Goal: Information Seeking & Learning: Learn about a topic

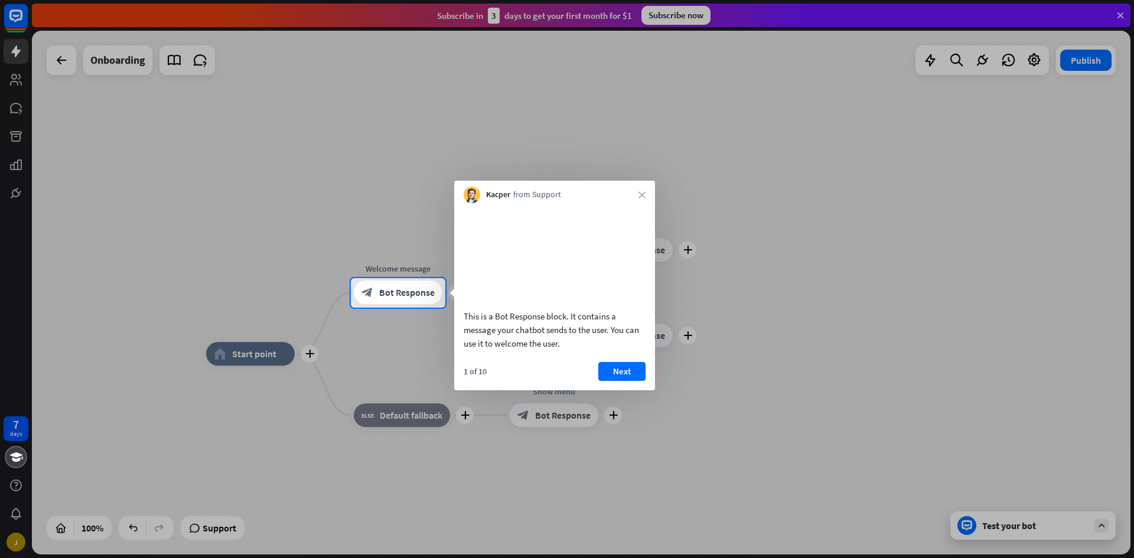
click at [249, 354] on div at bounding box center [567, 433] width 1134 height 251
click at [310, 352] on div at bounding box center [567, 433] width 1134 height 251
click at [401, 297] on span "Bot Response" at bounding box center [407, 293] width 56 height 12
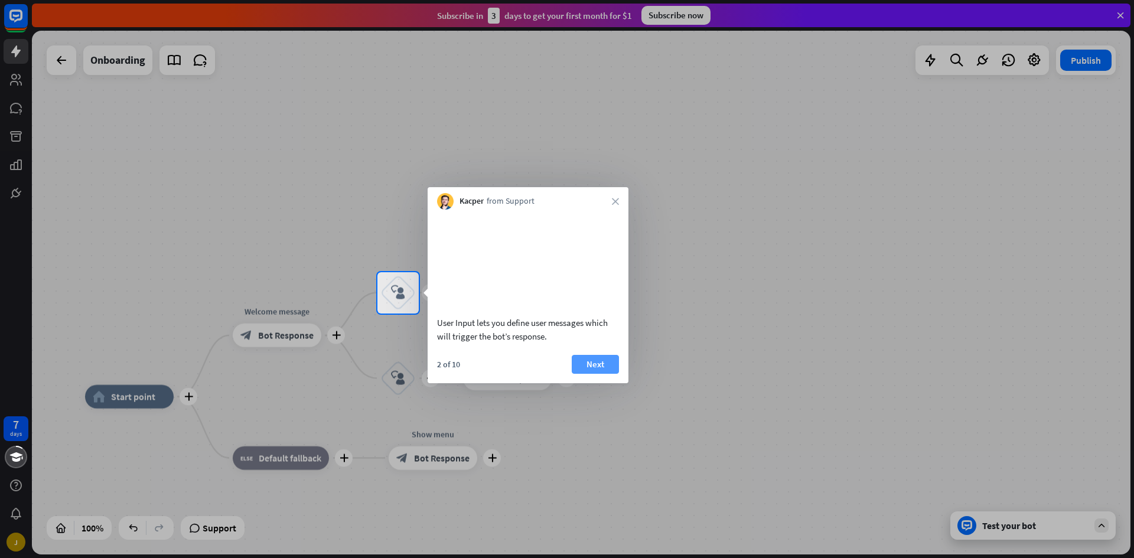
click at [606, 374] on button "Next" at bounding box center [595, 364] width 47 height 19
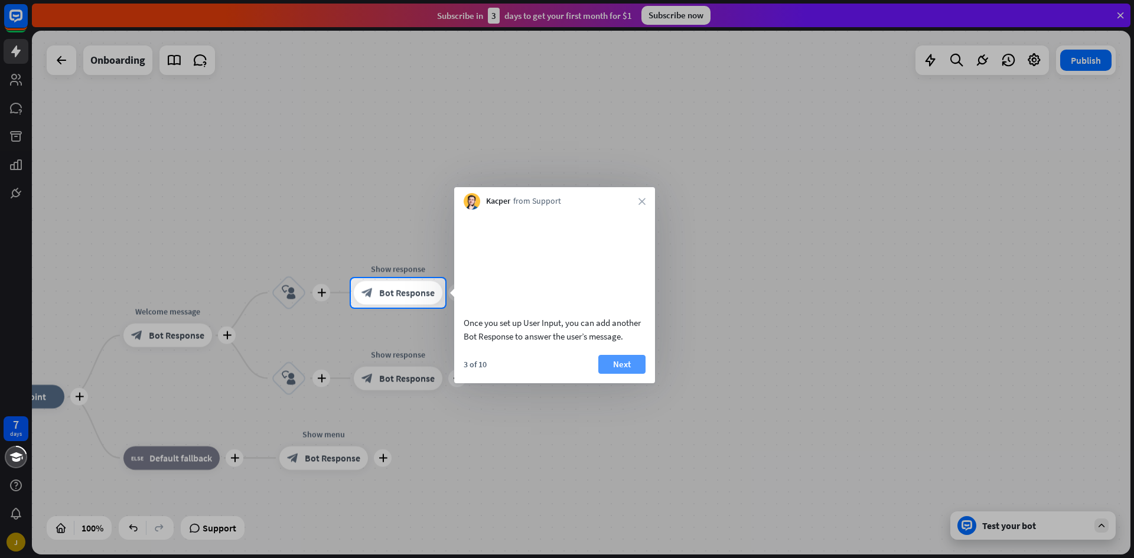
click at [621, 374] on button "Next" at bounding box center [621, 364] width 47 height 19
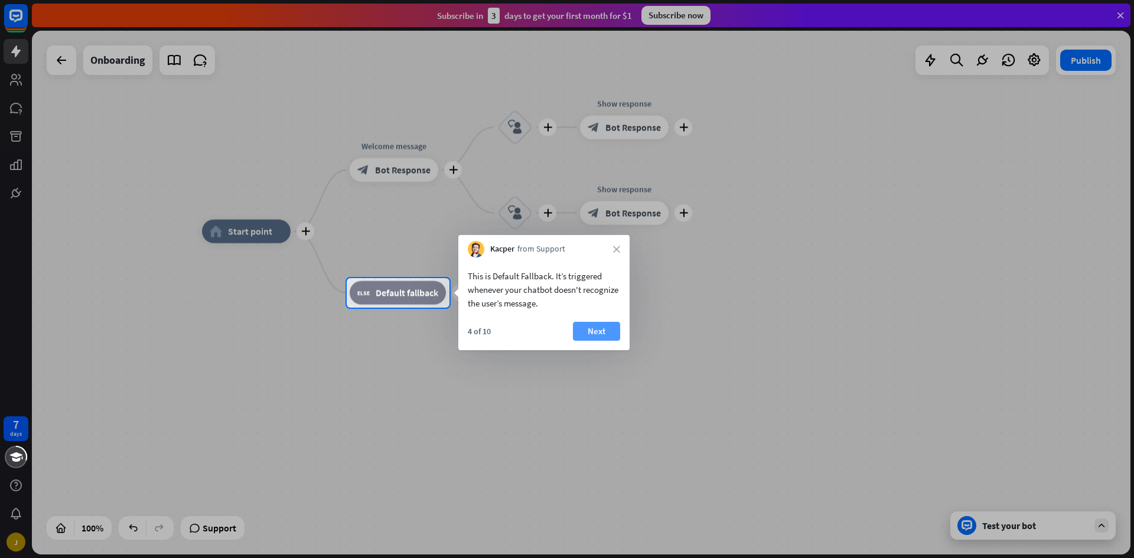
click at [603, 328] on button "Next" at bounding box center [596, 331] width 47 height 19
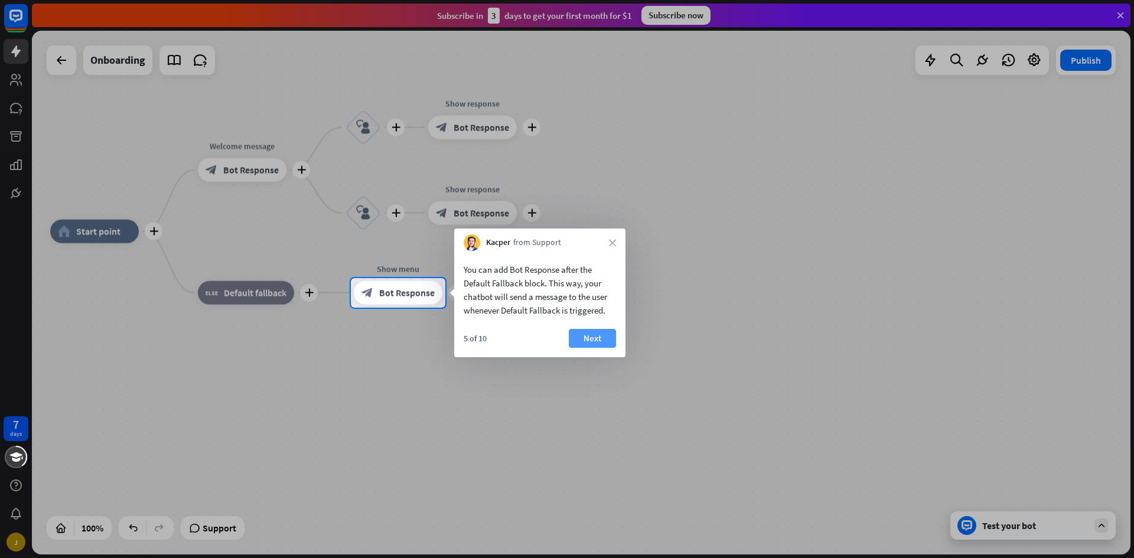
click at [596, 335] on button "Next" at bounding box center [592, 338] width 47 height 19
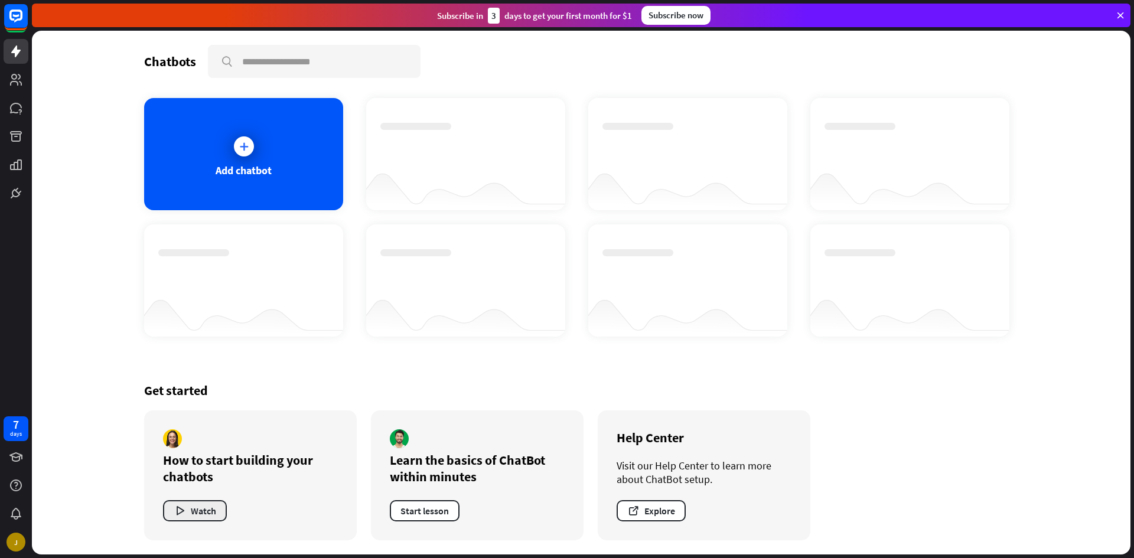
click at [202, 513] on button "Watch" at bounding box center [195, 510] width 64 height 21
